Goal: Task Accomplishment & Management: Use online tool/utility

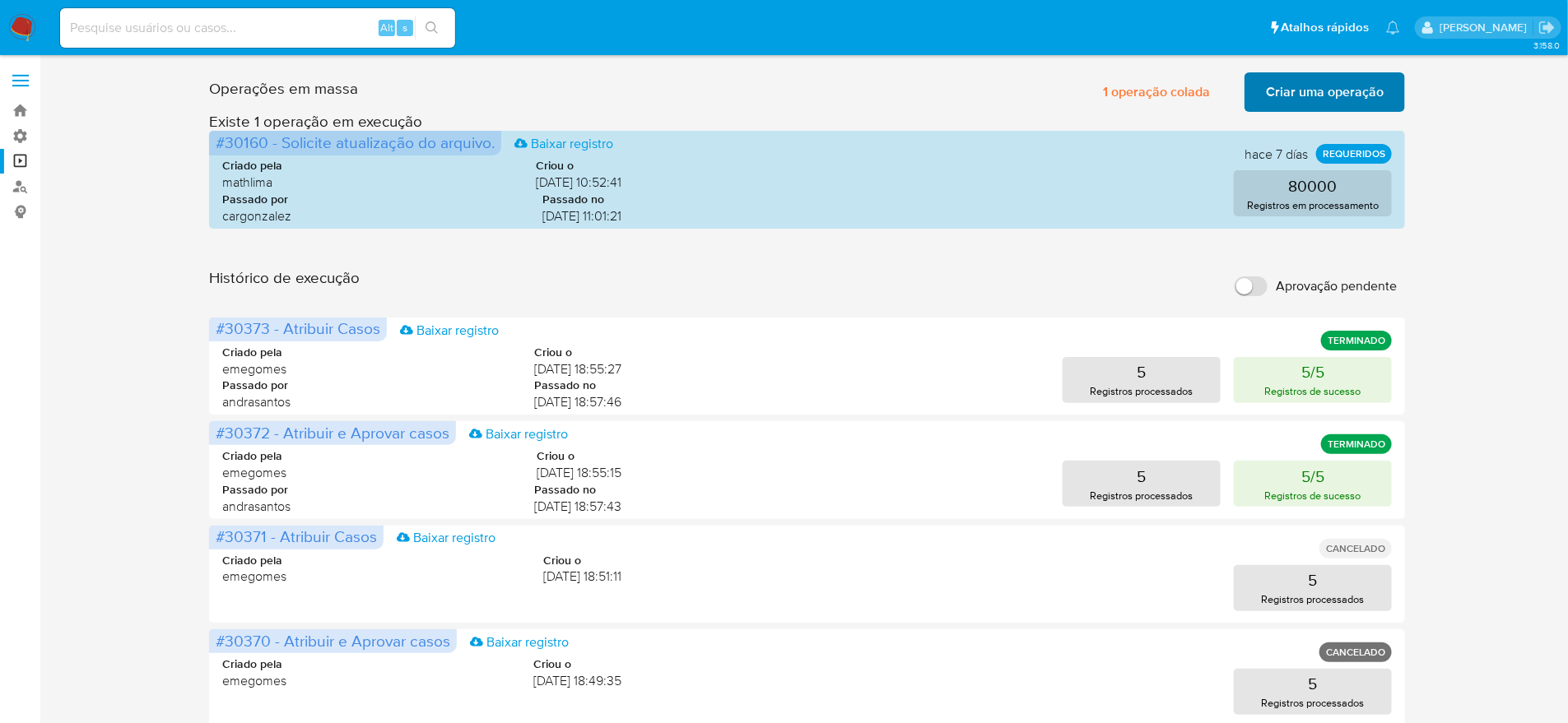
click at [1341, 99] on span "Criar uma operação" at bounding box center [1324, 92] width 118 height 37
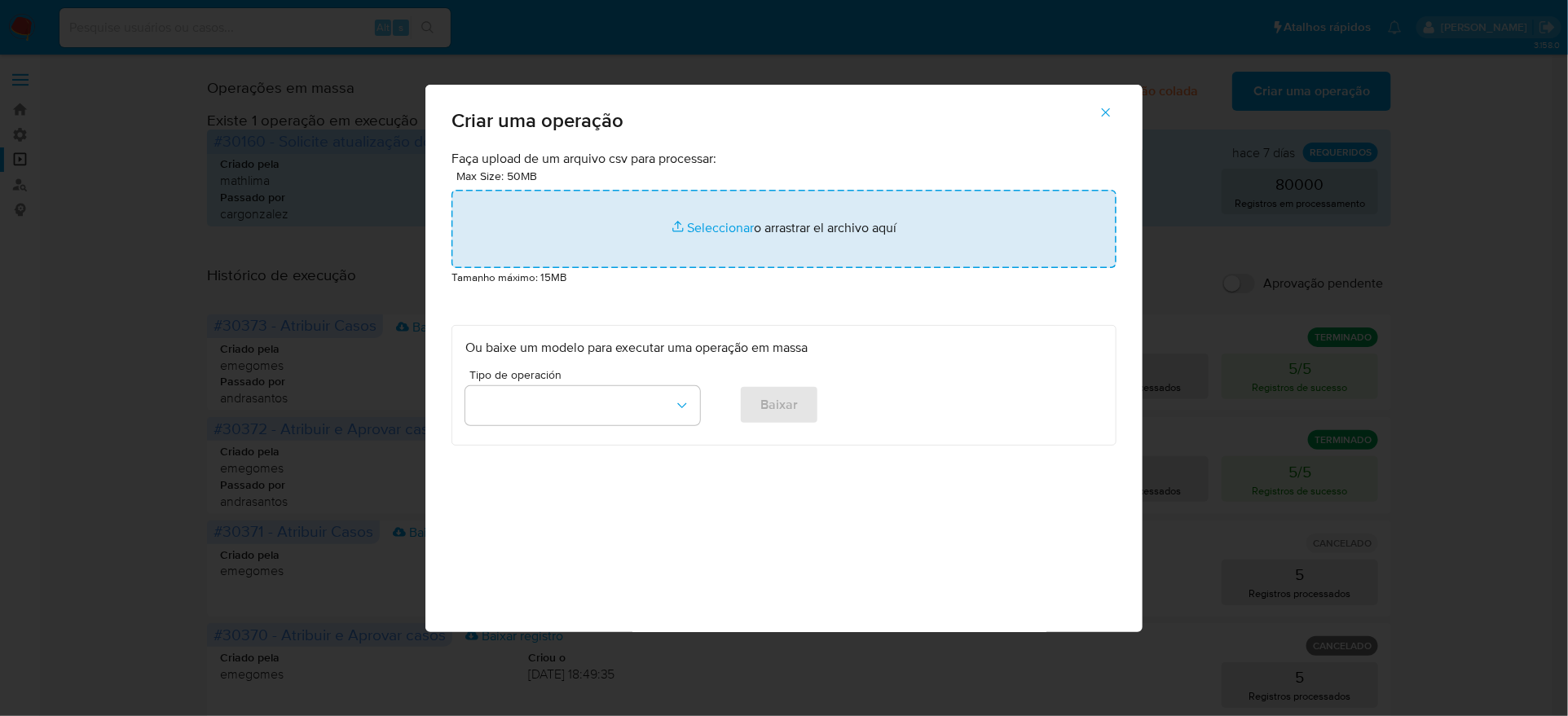
click at [797, 264] on input "file" at bounding box center [784, 230] width 665 height 78
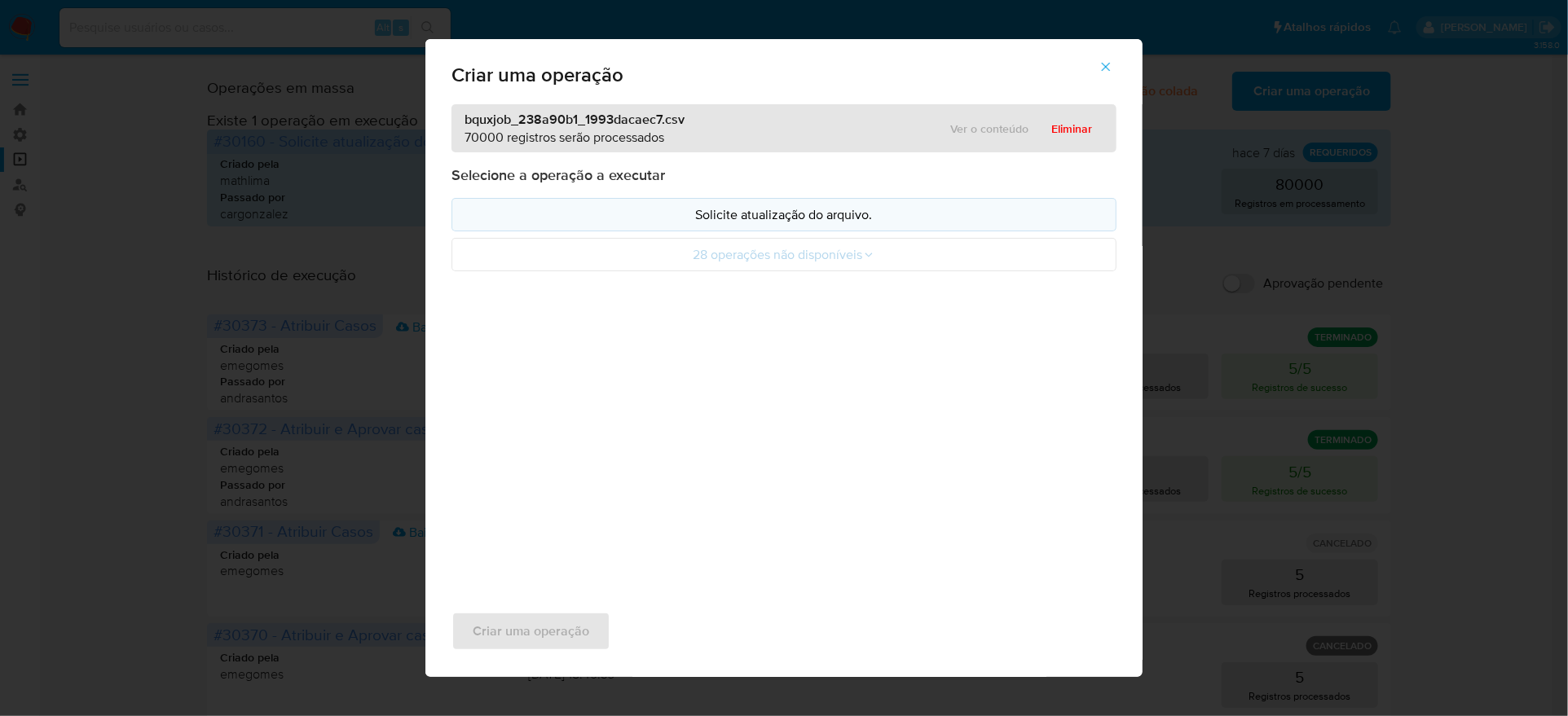
click at [724, 225] on p "Solicite atualização do arquivo." at bounding box center [784, 214] width 637 height 19
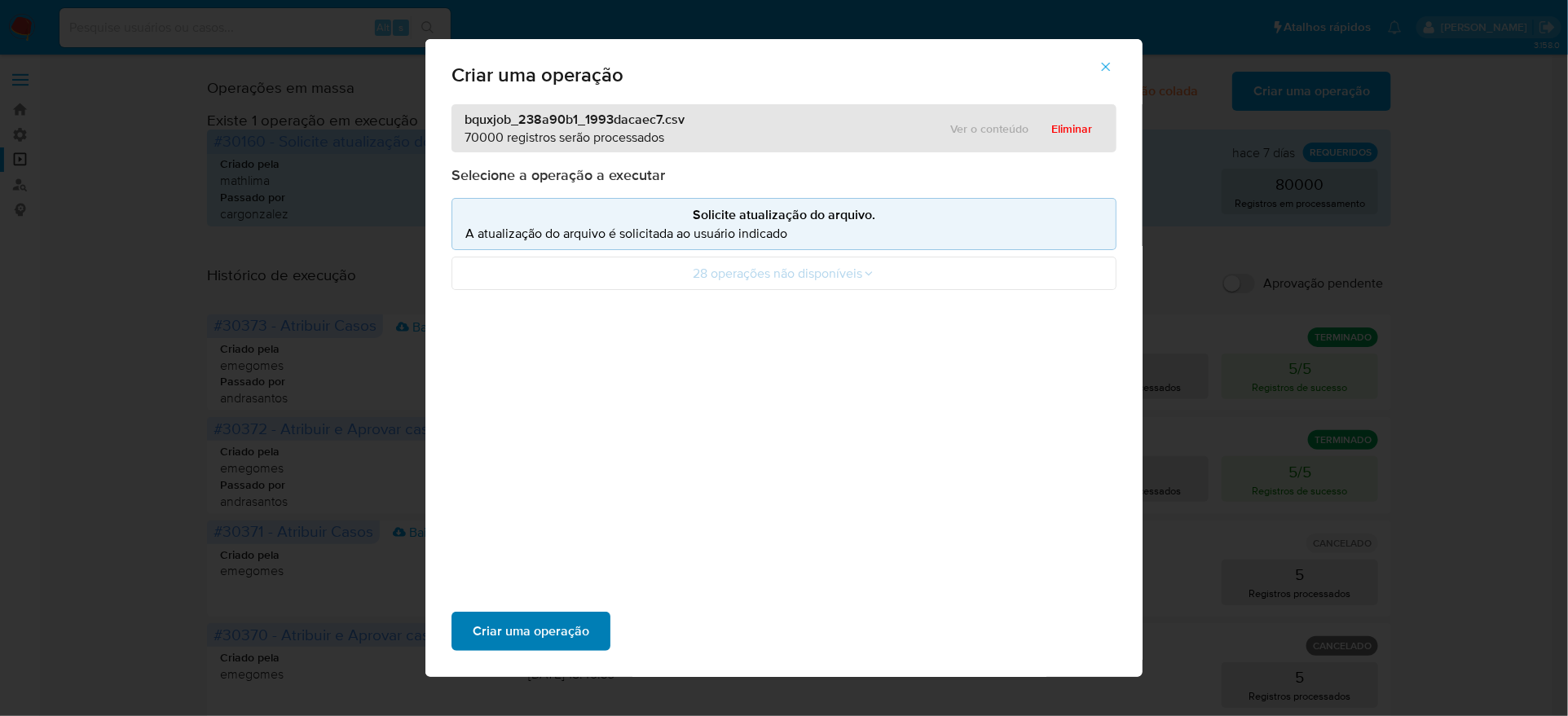
click at [589, 614] on span "Criar uma operação" at bounding box center [531, 632] width 117 height 36
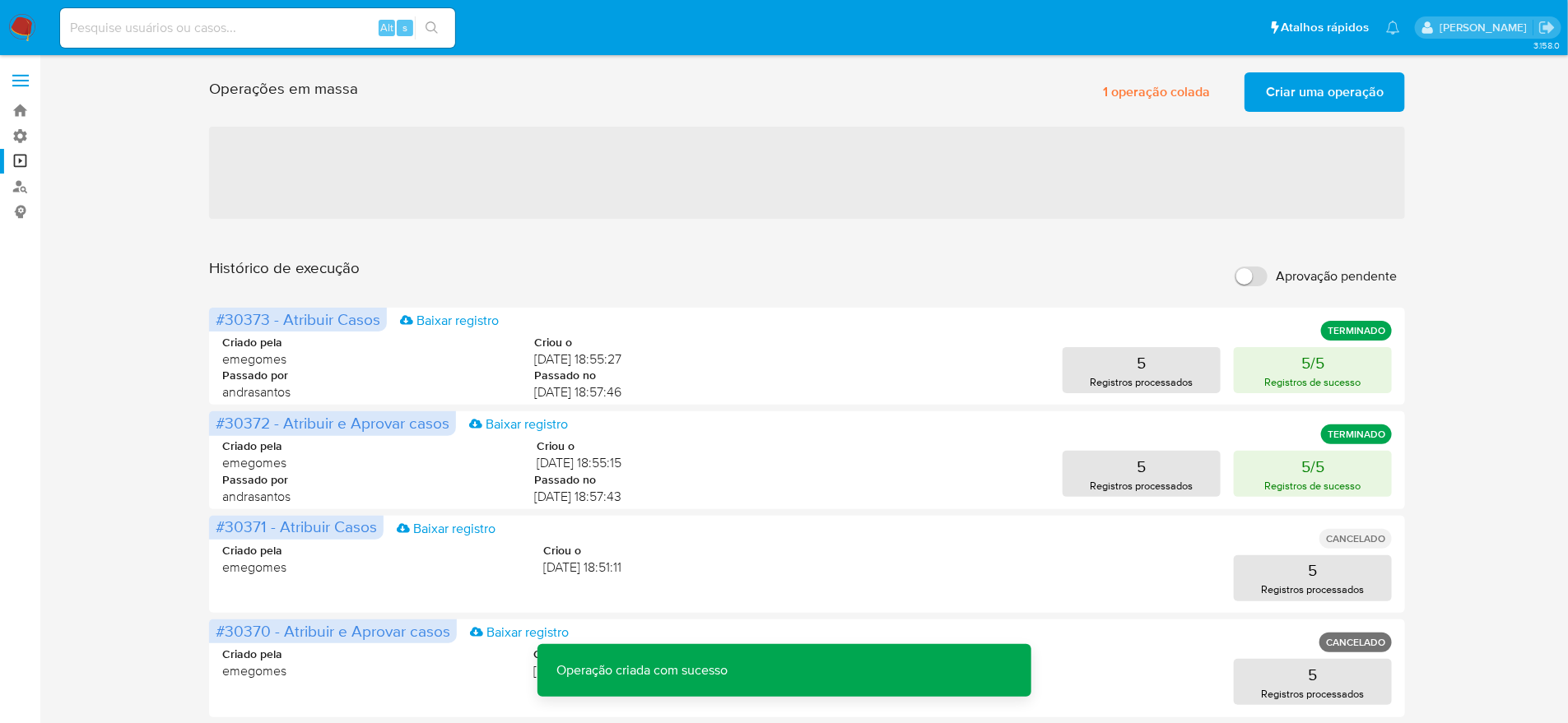
click at [1337, 93] on span "Criar uma operação" at bounding box center [1324, 92] width 118 height 37
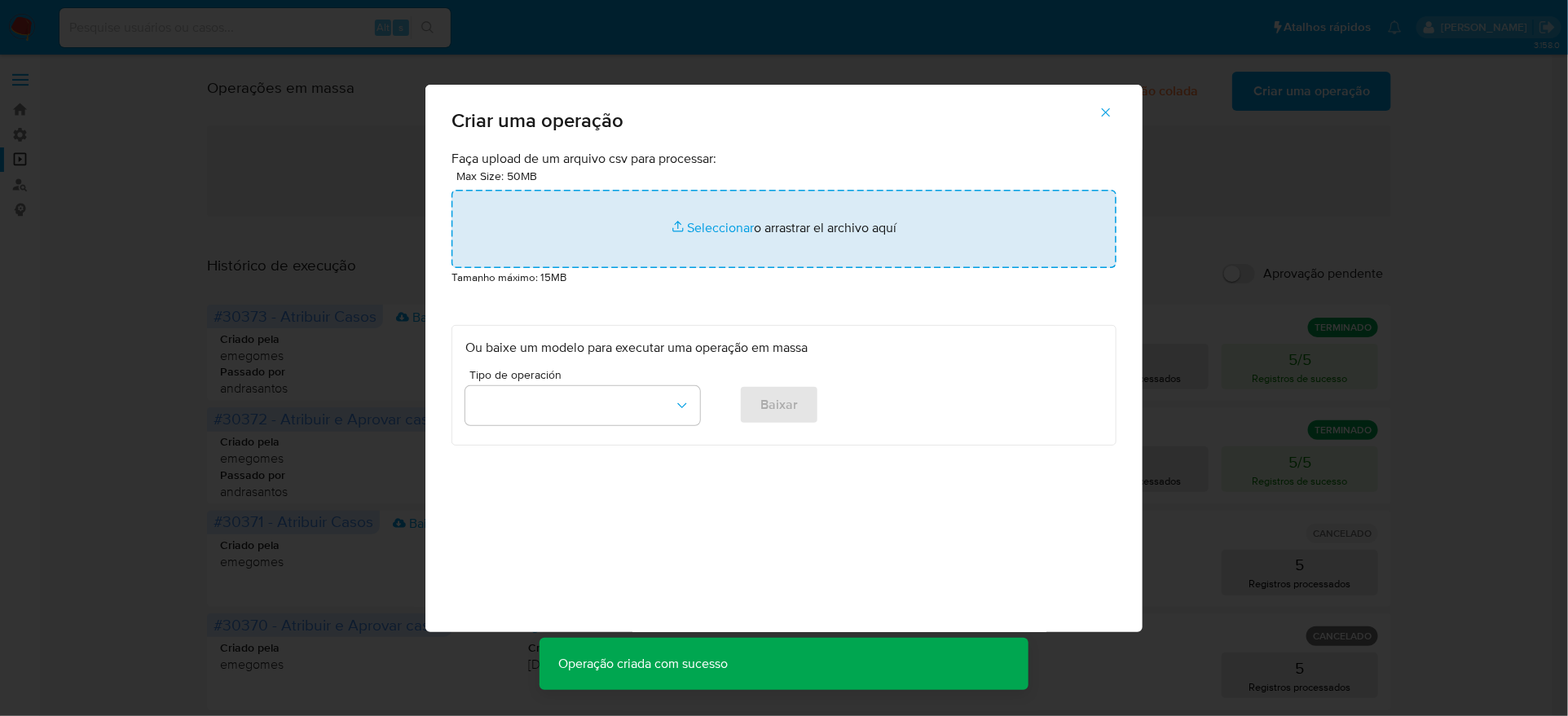
click at [752, 268] on input "file" at bounding box center [784, 230] width 665 height 78
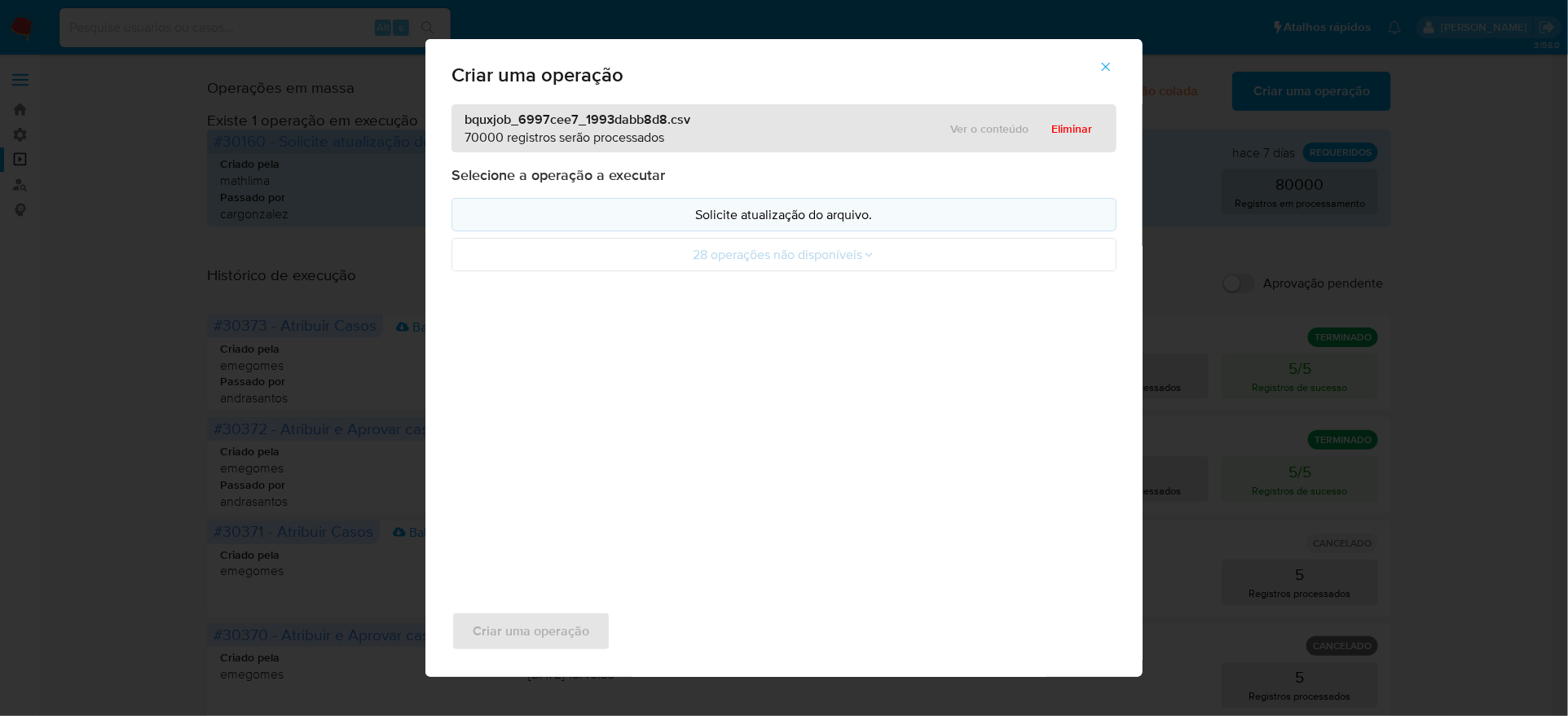
click at [880, 225] on p "Solicite atualização do arquivo." at bounding box center [784, 214] width 637 height 19
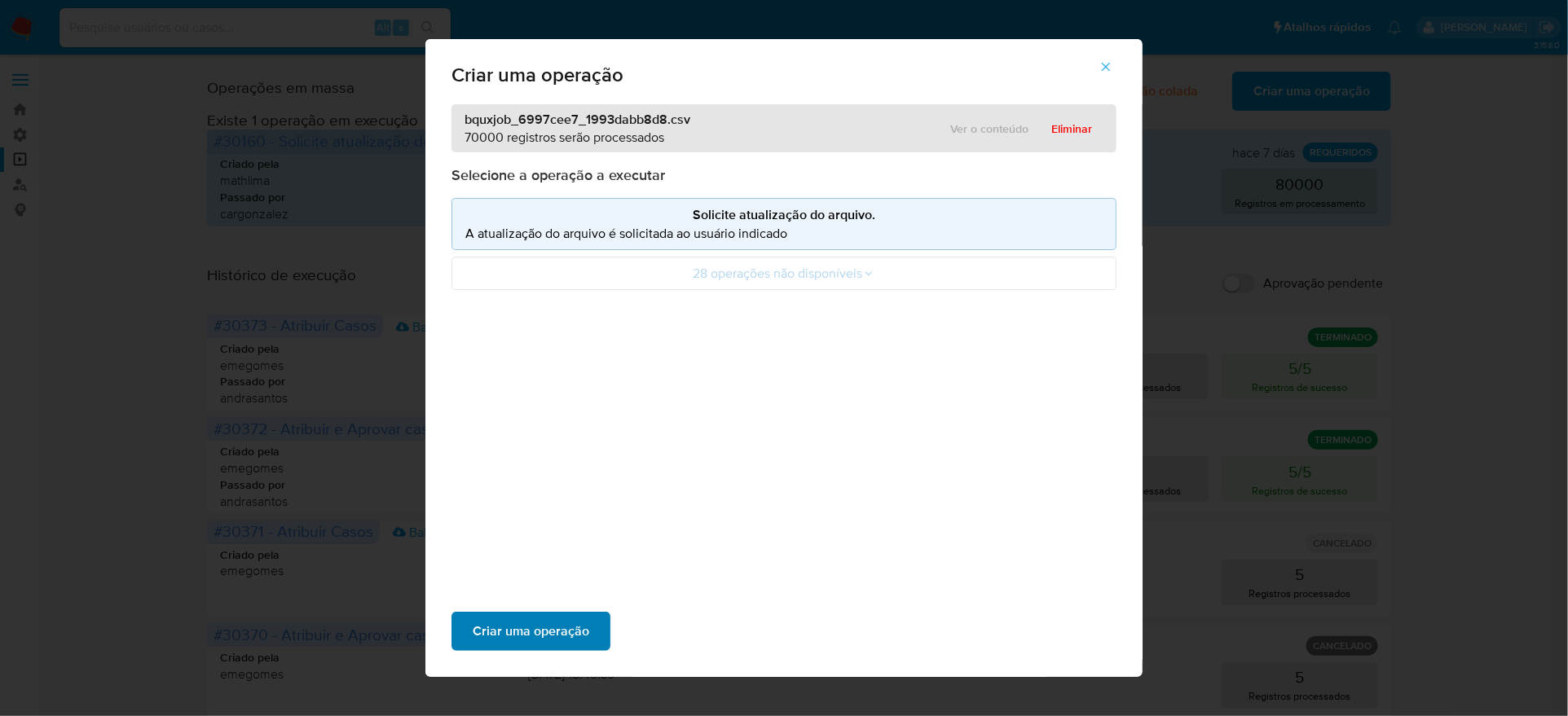
click at [589, 614] on span "Criar uma operação" at bounding box center [531, 632] width 117 height 36
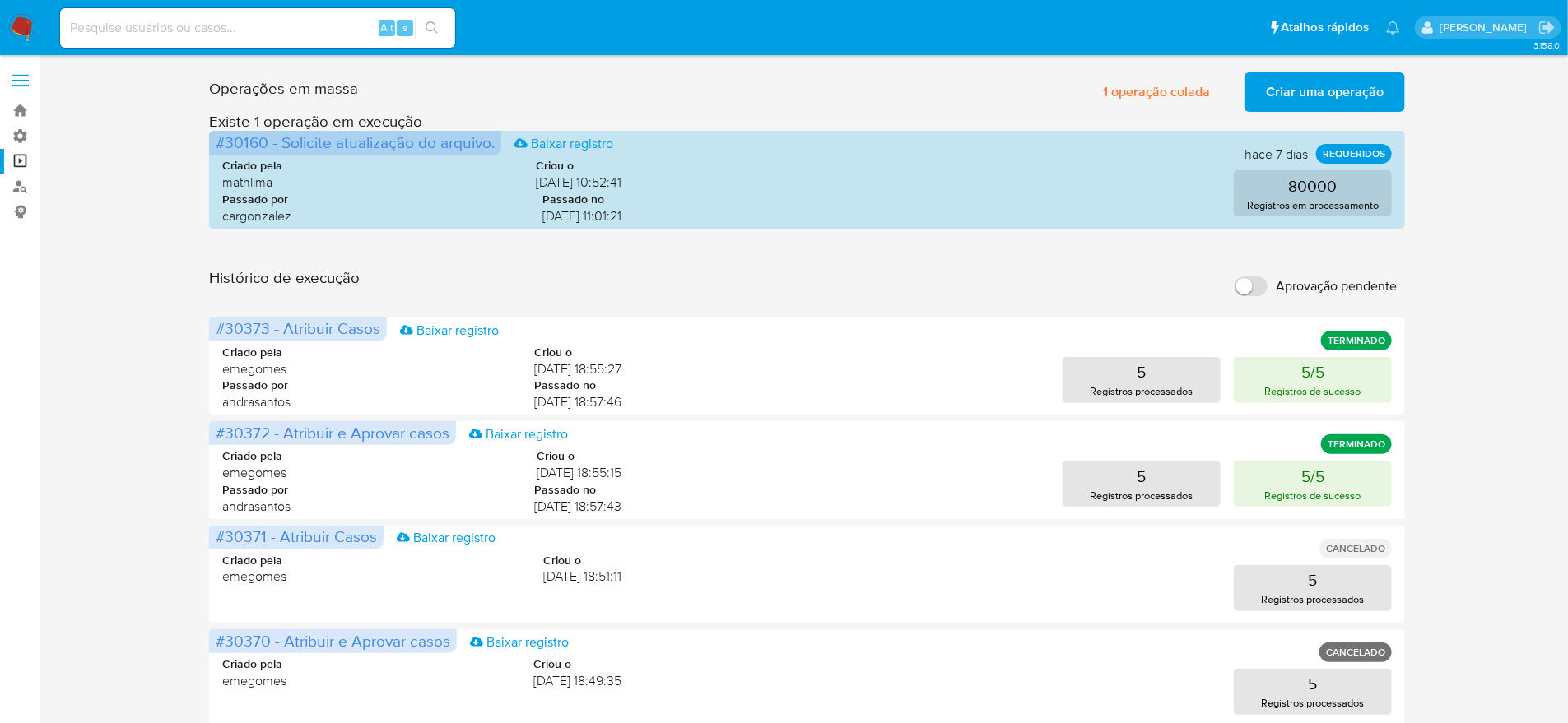
click at [1257, 268] on label "Aprovação pendente" at bounding box center [1315, 286] width 178 height 37
click at [1257, 276] on input "Aprovação pendente" at bounding box center [1251, 286] width 33 height 20
checkbox input "true"
